Goal: Information Seeking & Learning: Learn about a topic

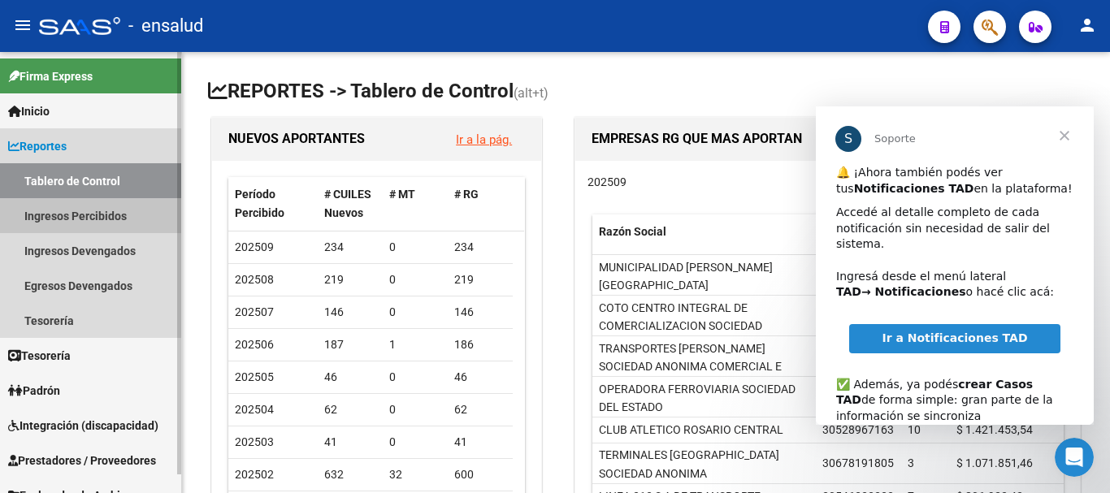
click at [57, 210] on link "Ingresos Percibidos" at bounding box center [90, 215] width 181 height 35
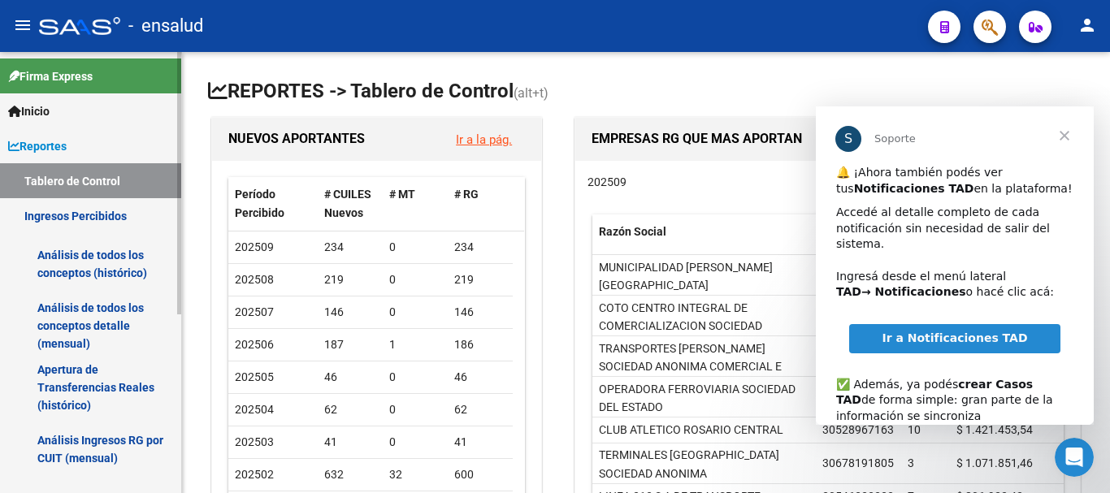
click at [102, 319] on link "Análisis de todos los conceptos detalle (mensual)" at bounding box center [90, 326] width 181 height 62
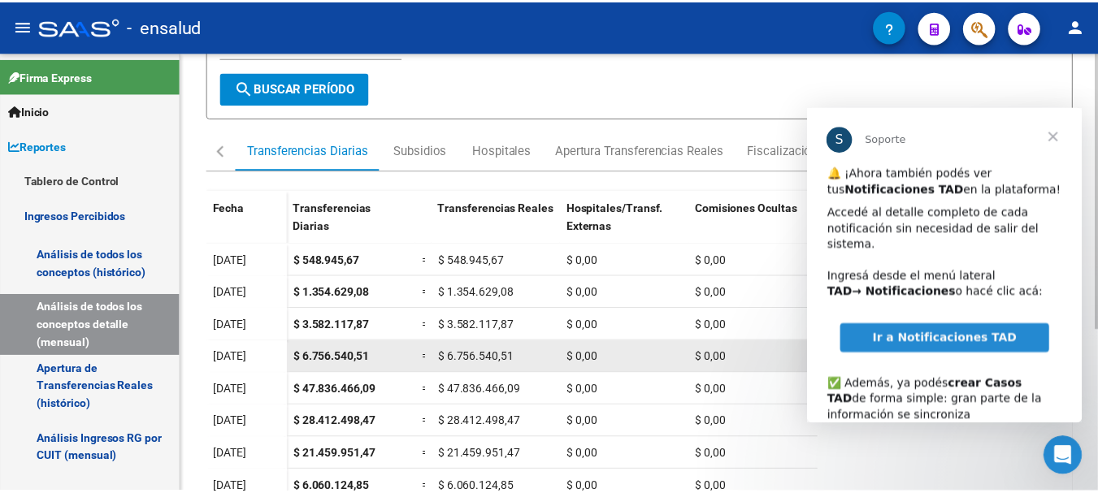
scroll to position [244, 0]
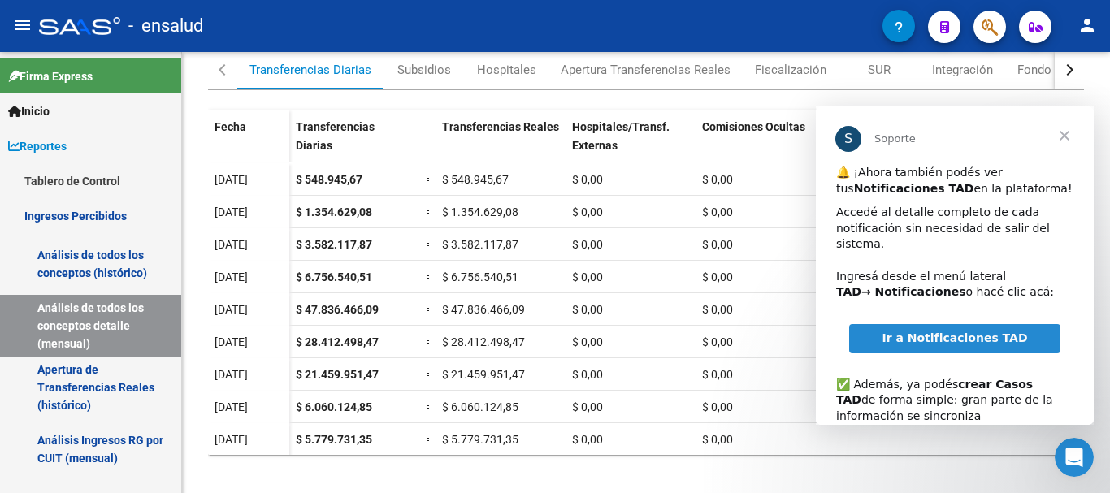
click at [1050, 136] on span "Cerrar" at bounding box center [1064, 135] width 58 height 58
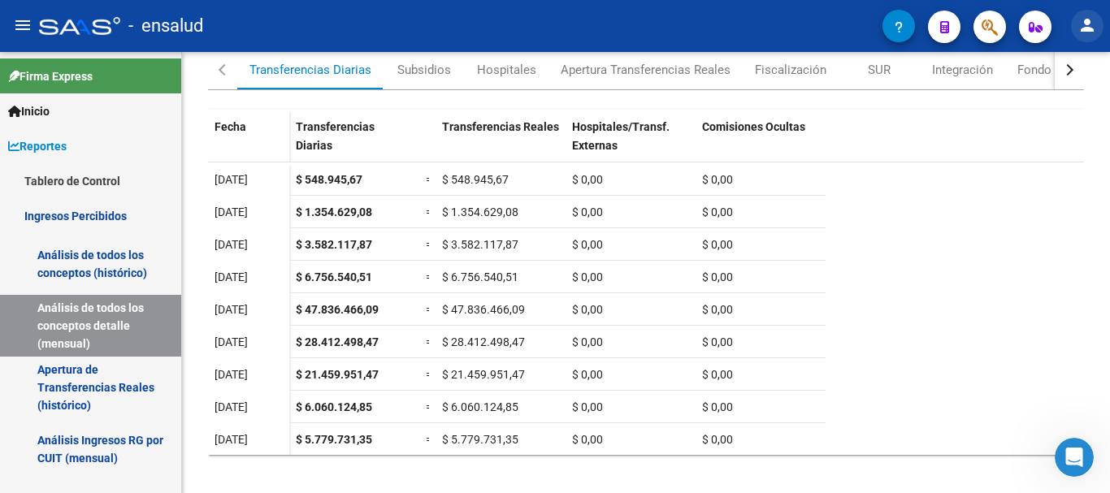
click at [1094, 29] on mat-icon "person" at bounding box center [1086, 24] width 19 height 19
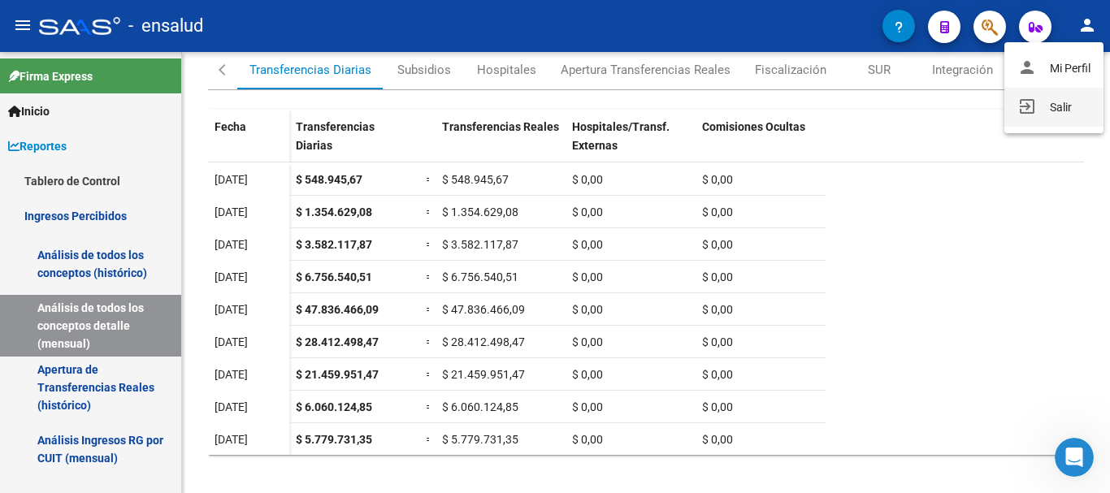
click at [1043, 110] on button "exit_to_app Salir" at bounding box center [1053, 107] width 99 height 39
